Goal: Obtain resource: Obtain resource

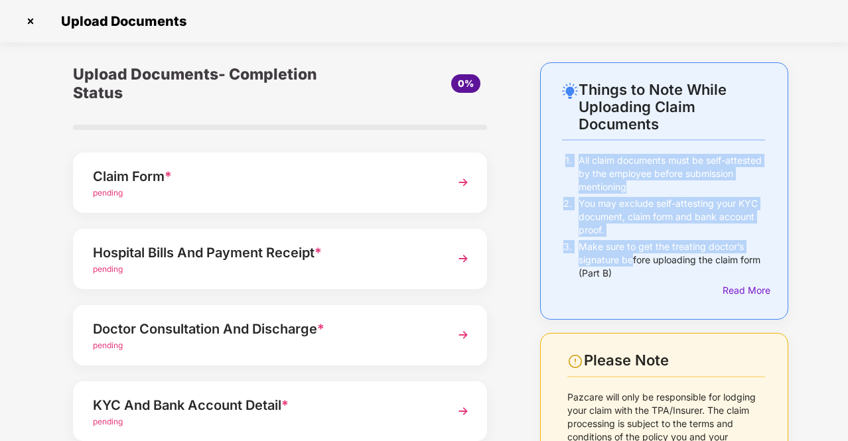
drag, startPoint x: 565, startPoint y: 157, endPoint x: 626, endPoint y: 265, distance: 123.5
click at [626, 265] on div "1. All claim documents must be self-attested by the employee before submission …" at bounding box center [663, 226] width 203 height 144
